Goal: Task Accomplishment & Management: Complete application form

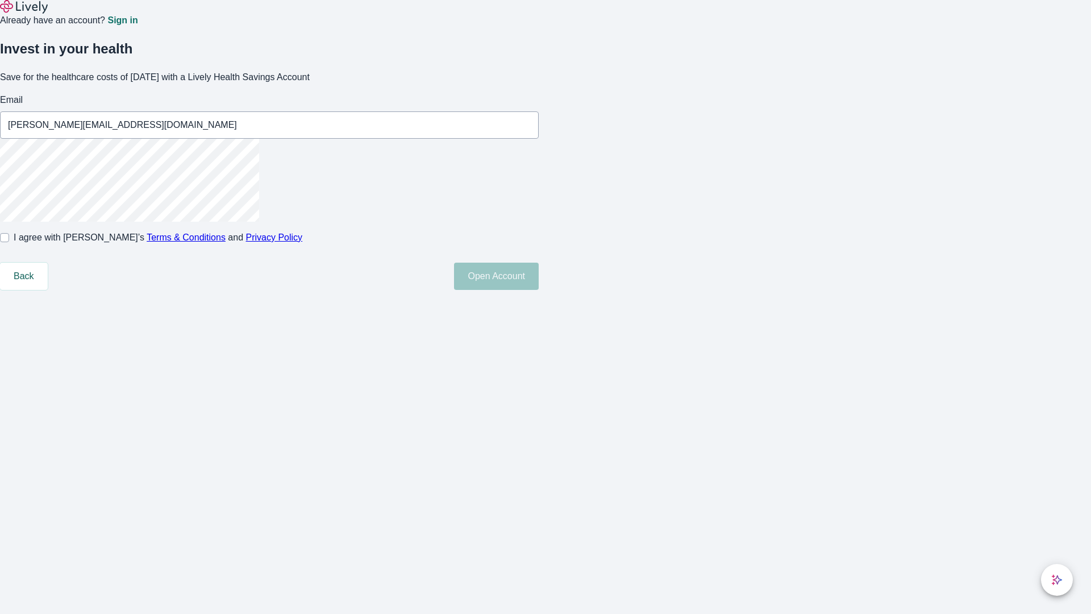
click at [9, 242] on input "I agree with Lively’s Terms & Conditions and Privacy Policy" at bounding box center [4, 237] width 9 height 9
checkbox input "true"
click at [539, 290] on button "Open Account" at bounding box center [496, 276] width 85 height 27
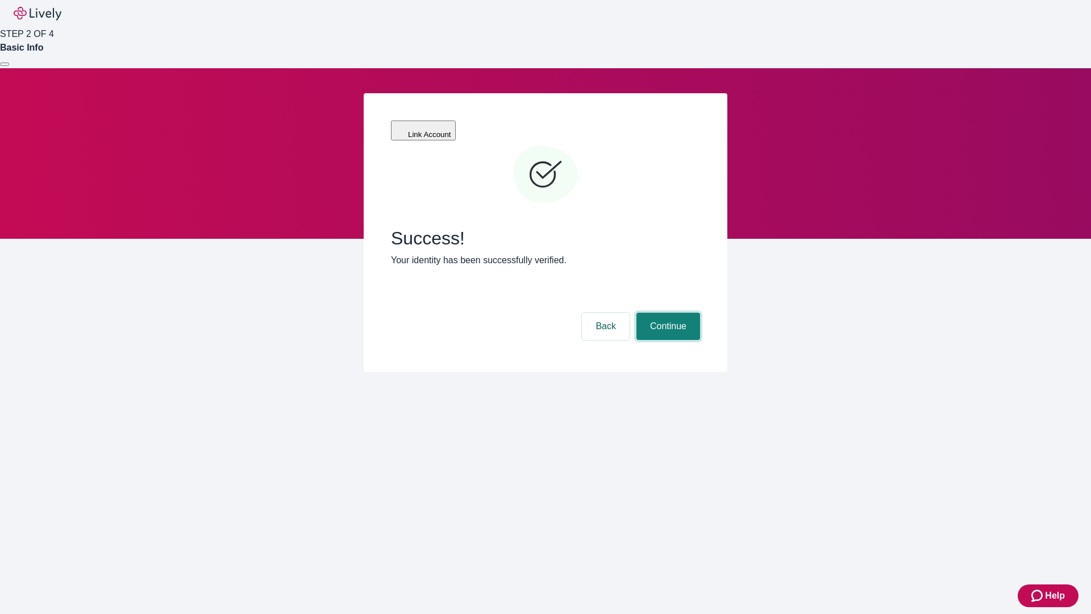
click at [667, 313] on button "Continue" at bounding box center [669, 326] width 64 height 27
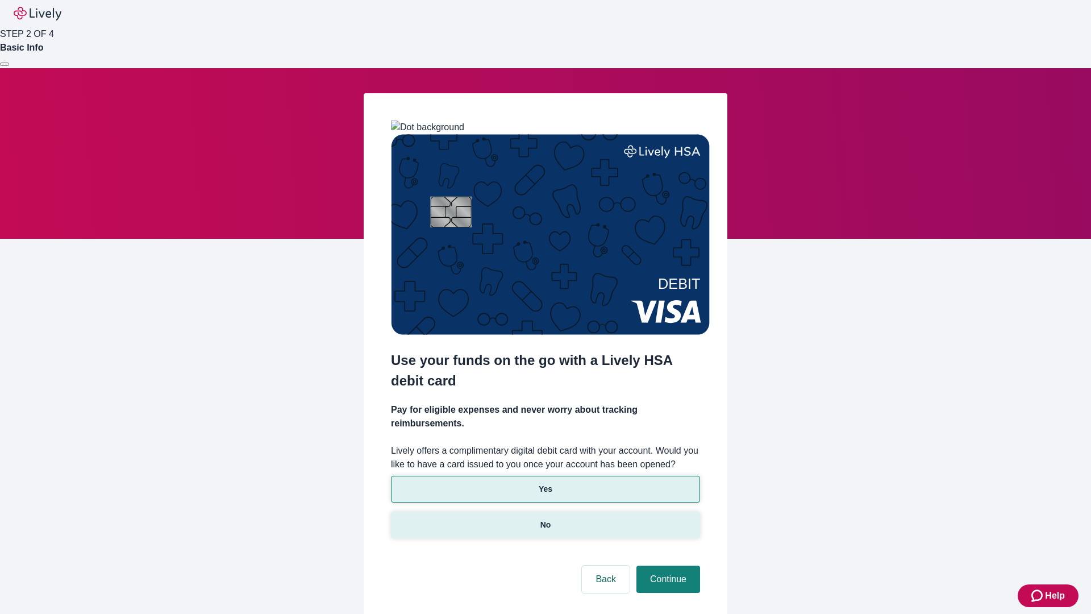
click at [545, 519] on p "No" at bounding box center [546, 525] width 11 height 12
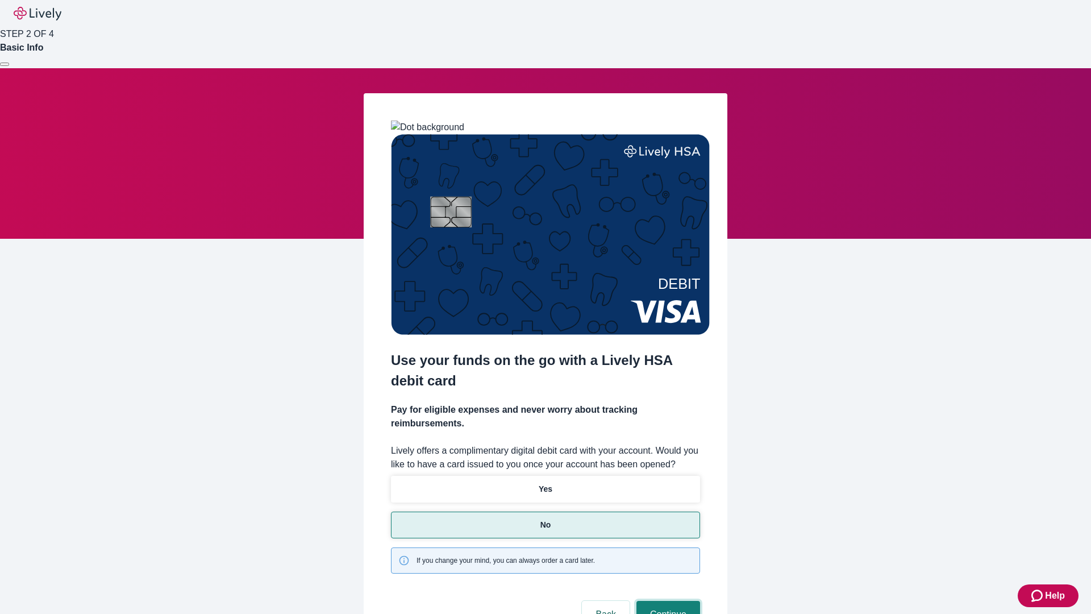
click at [667, 601] on button "Continue" at bounding box center [669, 614] width 64 height 27
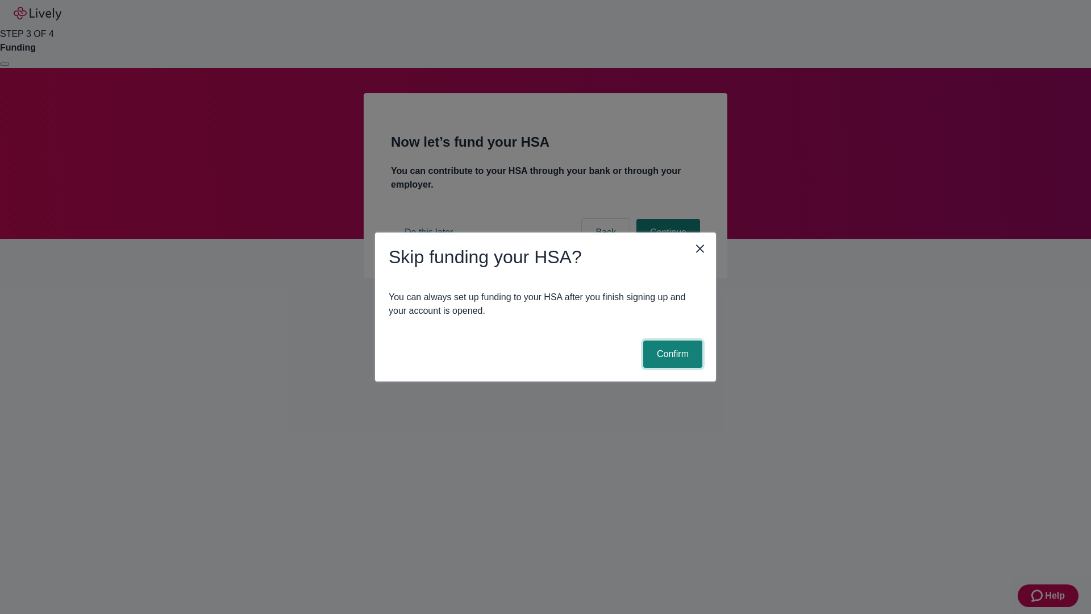
click at [671, 354] on button "Confirm" at bounding box center [672, 353] width 59 height 27
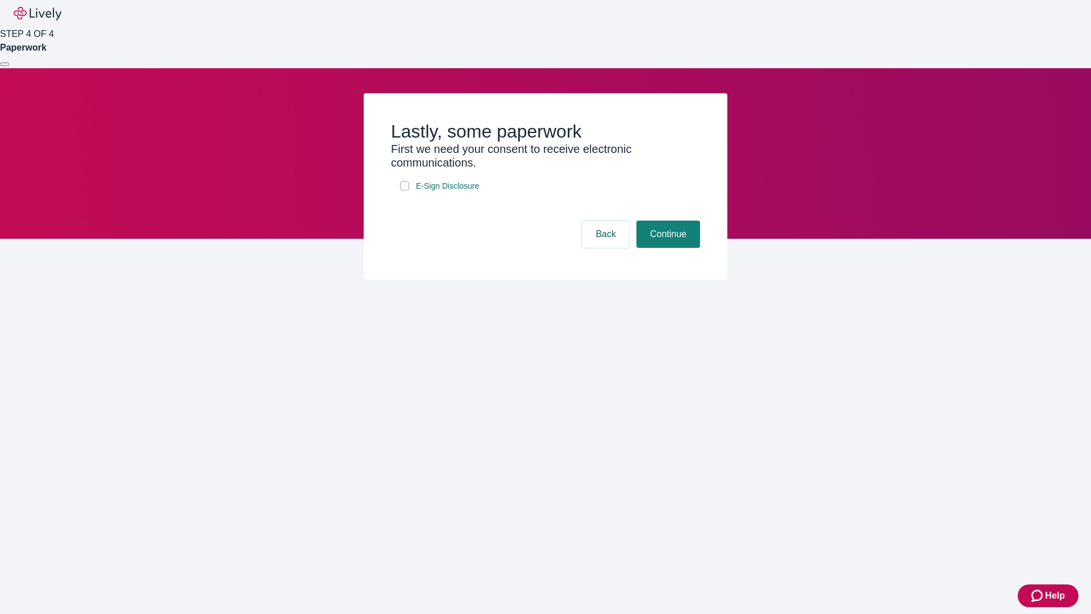
click at [405, 190] on input "E-Sign Disclosure" at bounding box center [404, 185] width 9 height 9
checkbox input "true"
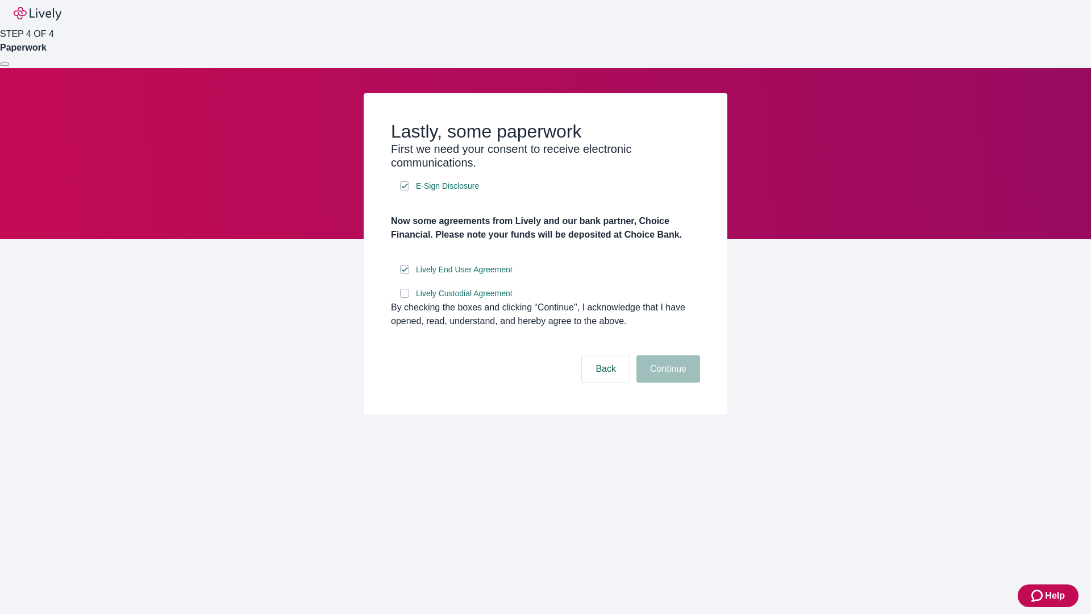
click at [405, 298] on input "Lively Custodial Agreement" at bounding box center [404, 293] width 9 height 9
checkbox input "true"
click at [667, 383] on button "Continue" at bounding box center [669, 368] width 64 height 27
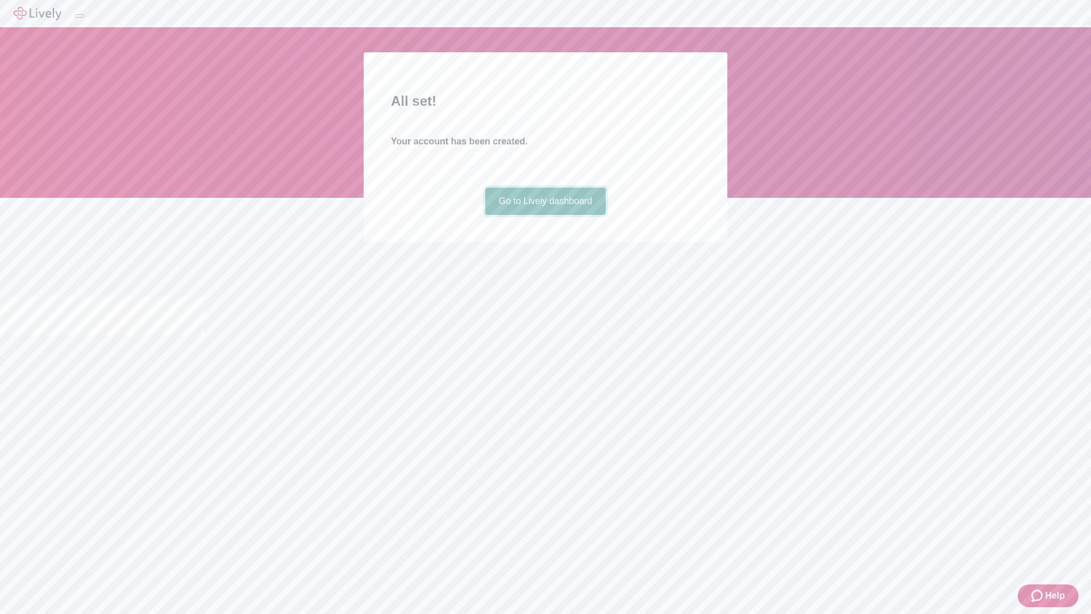
click at [545, 215] on link "Go to Lively dashboard" at bounding box center [545, 201] width 121 height 27
